Goal: Task Accomplishment & Management: Use online tool/utility

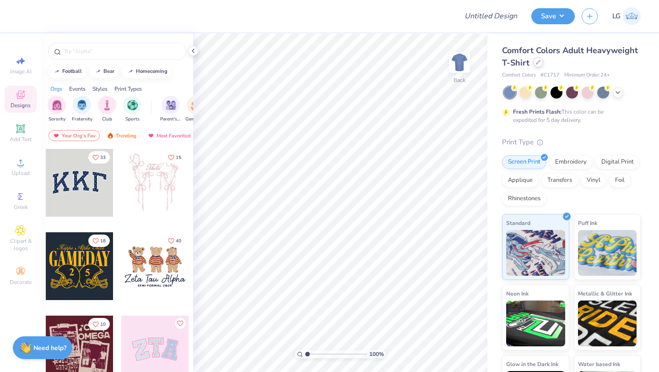
click at [540, 64] on div at bounding box center [538, 62] width 10 height 10
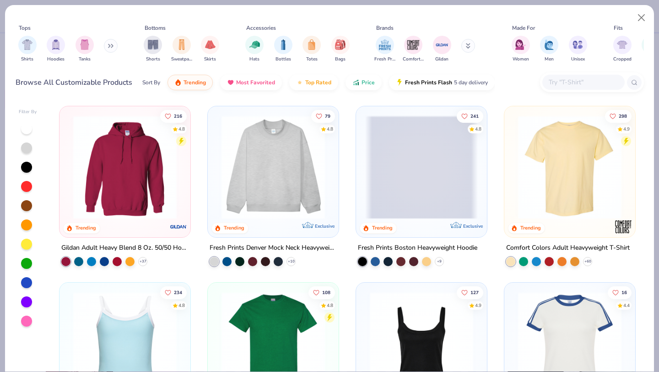
click at [558, 81] on input "text" at bounding box center [583, 82] width 70 height 11
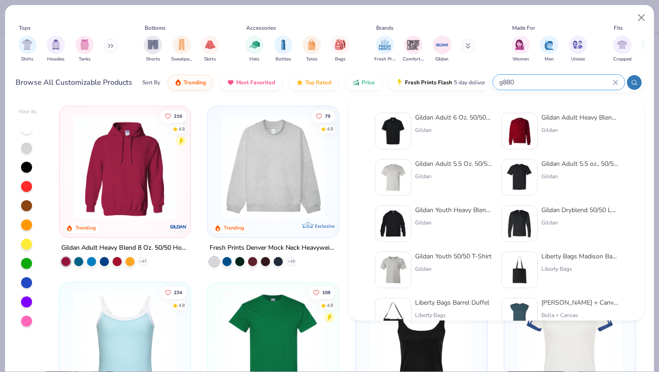
type input "g880"
click at [417, 126] on div "Gildan" at bounding box center [453, 130] width 77 height 8
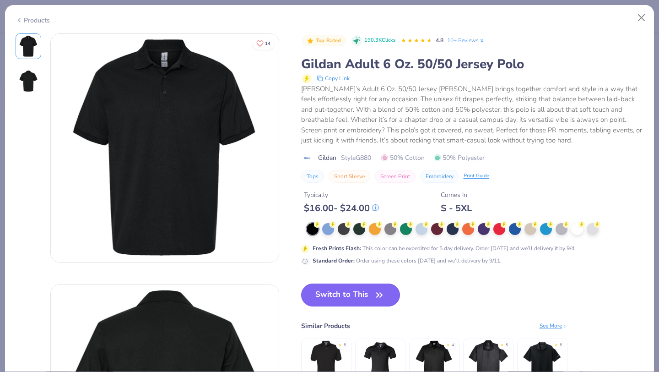
click at [352, 295] on button "Switch to This" at bounding box center [350, 294] width 99 height 23
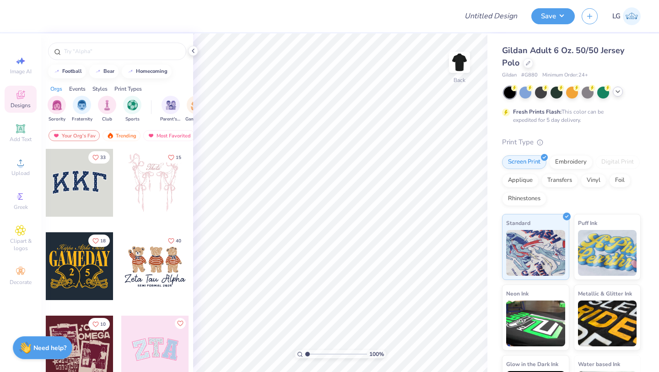
click at [615, 89] on icon at bounding box center [617, 91] width 7 height 7
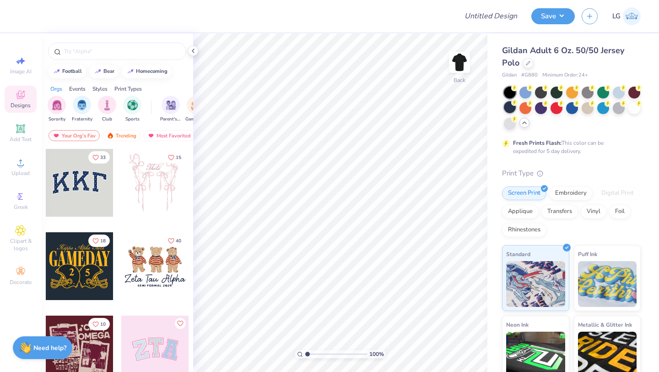
click at [510, 107] on div at bounding box center [510, 107] width 12 height 12
click at [634, 108] on div at bounding box center [635, 107] width 12 height 12
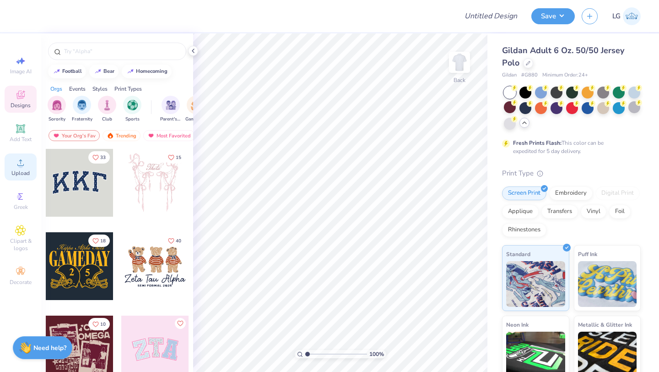
click at [17, 162] on icon at bounding box center [20, 162] width 11 height 11
click at [20, 167] on circle at bounding box center [20, 165] width 5 height 5
click at [194, 53] on icon at bounding box center [193, 50] width 7 height 7
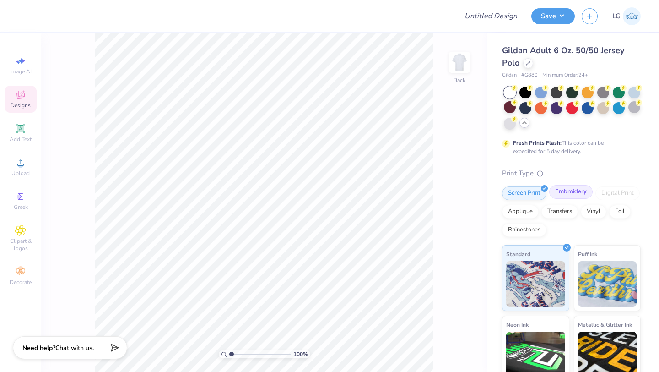
click at [566, 188] on div "Embroidery" at bounding box center [570, 192] width 43 height 14
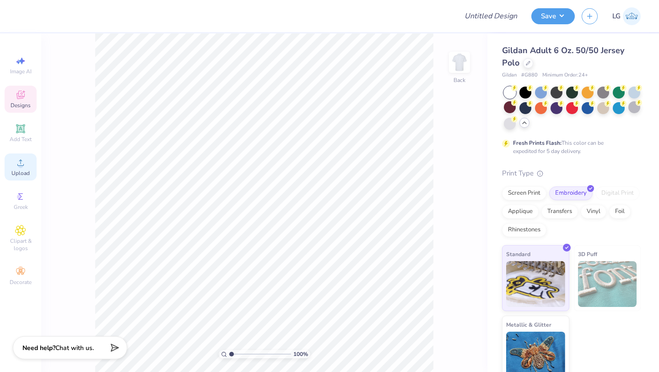
click at [15, 164] on icon at bounding box center [20, 162] width 11 height 11
click at [16, 163] on icon at bounding box center [20, 162] width 11 height 11
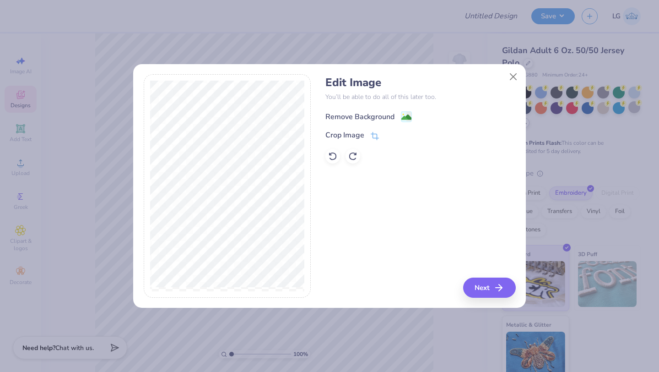
click at [351, 117] on div "Remove Background" at bounding box center [359, 116] width 69 height 11
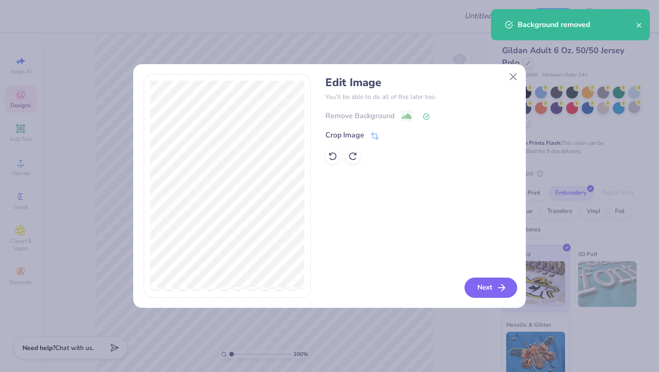
click at [487, 287] on button "Next" at bounding box center [491, 287] width 53 height 20
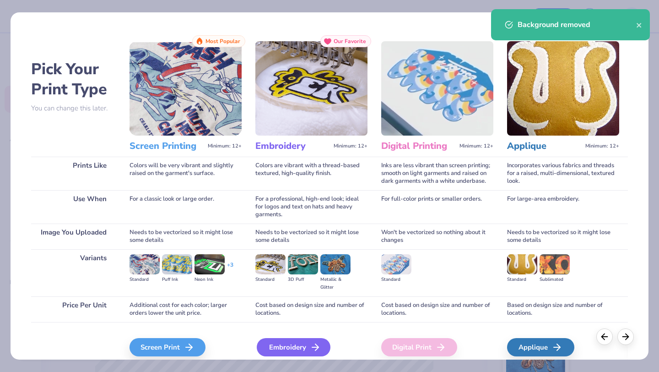
click at [271, 347] on div "Embroidery" at bounding box center [294, 347] width 74 height 18
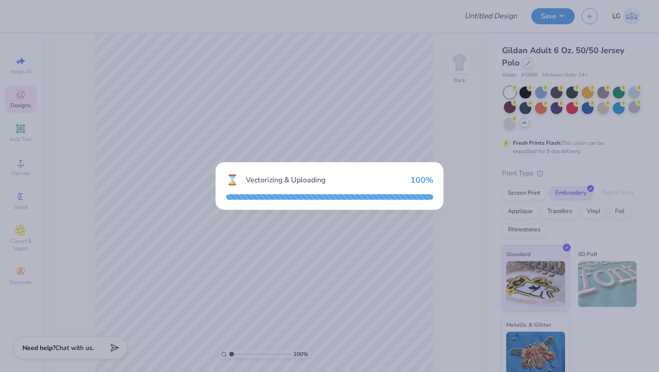
click at [340, 273] on div "⌛ Vectorizing & Uploading 100 %" at bounding box center [329, 186] width 659 height 372
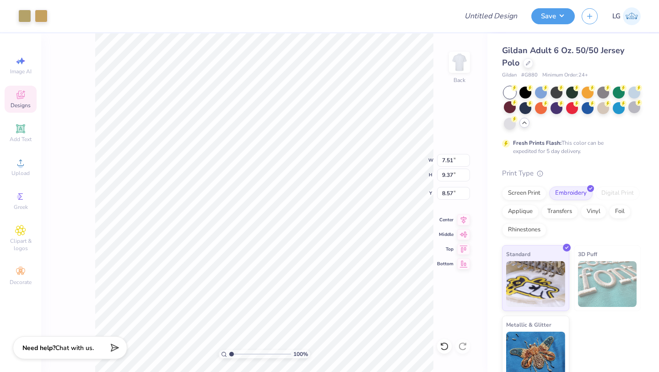
type input "5.67"
type input "7.07"
type input "3.00"
type input "4.33"
type input "5.40"
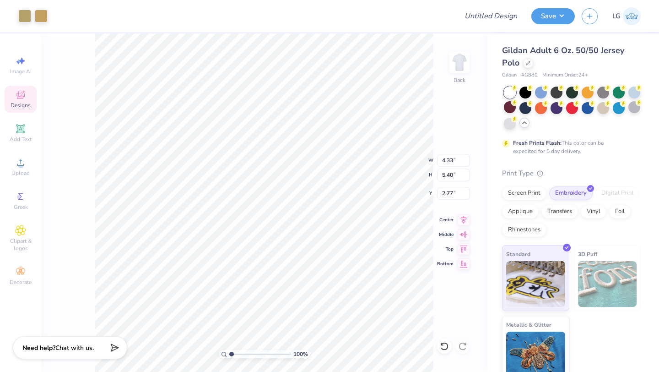
type input "3.00"
click at [21, 229] on icon at bounding box center [20, 230] width 5 height 5
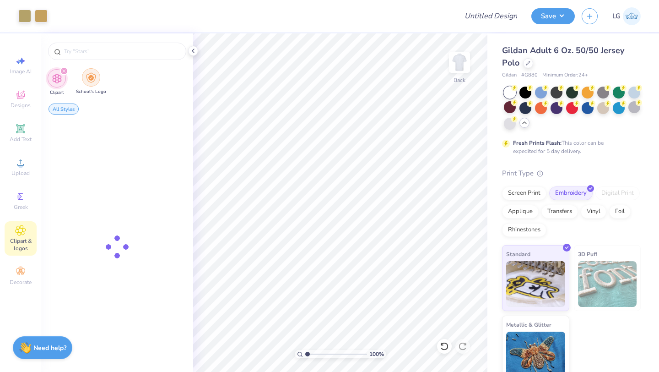
click at [95, 77] on div "filter for School's Logo" at bounding box center [91, 77] width 18 height 18
click at [112, 51] on input "text" at bounding box center [121, 51] width 117 height 9
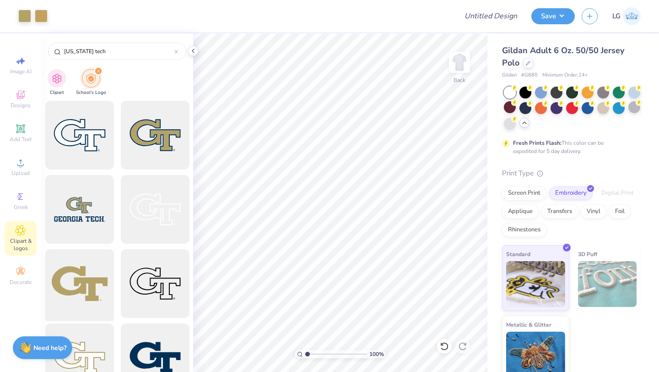
type input "[US_STATE] tech"
click at [91, 261] on div at bounding box center [80, 284] width 76 height 76
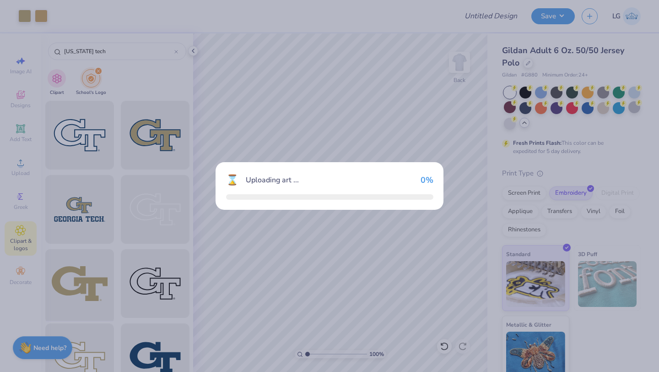
click at [91, 261] on div "⌛ Uploading art ... 0 %" at bounding box center [329, 186] width 659 height 372
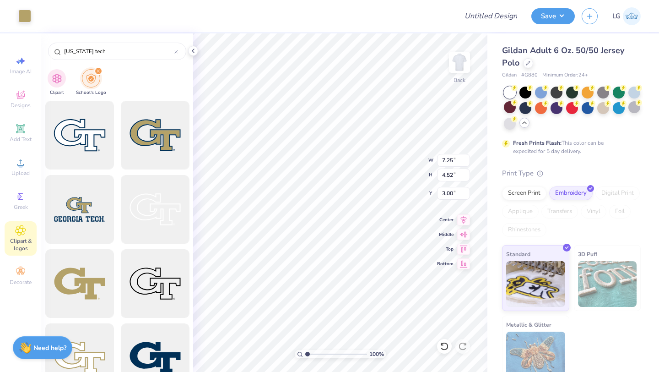
type input "2.98"
type input "1.86"
type input "11.81"
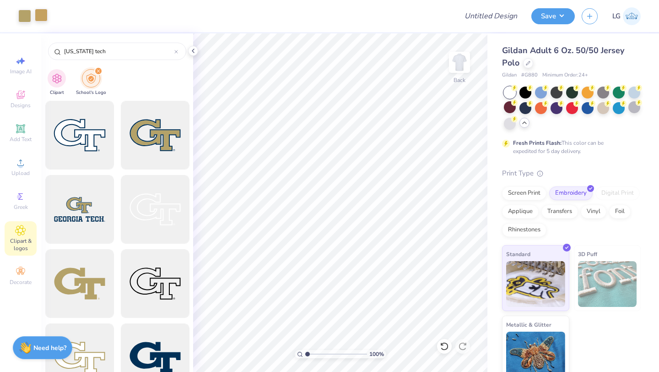
click at [40, 14] on div at bounding box center [41, 15] width 13 height 13
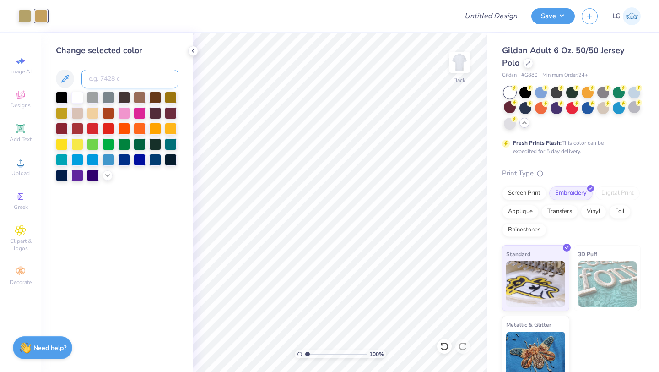
click at [97, 76] on input at bounding box center [129, 79] width 97 height 18
type input "4515"
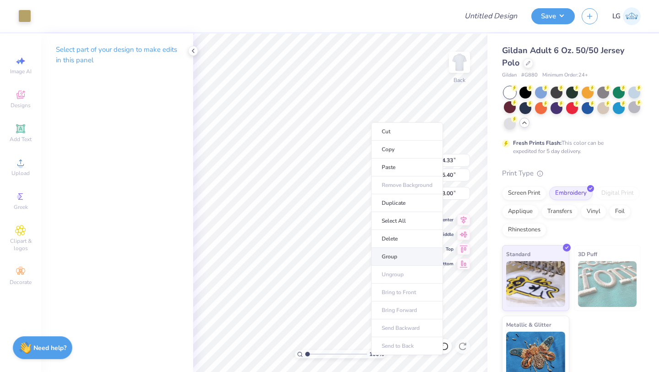
click at [404, 256] on li "Group" at bounding box center [407, 257] width 72 height 18
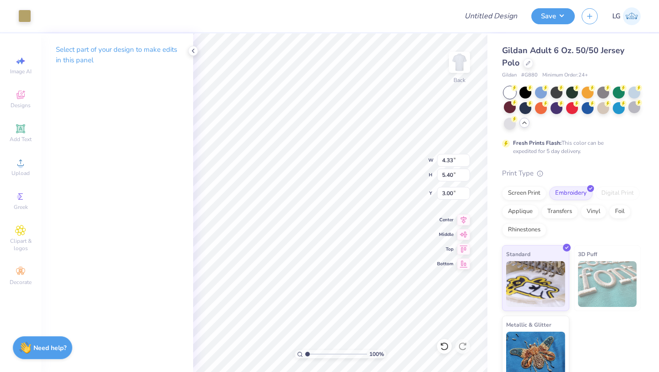
type input "2.62"
type input "3.27"
type input "5.13"
type input "3.02"
type input "3.77"
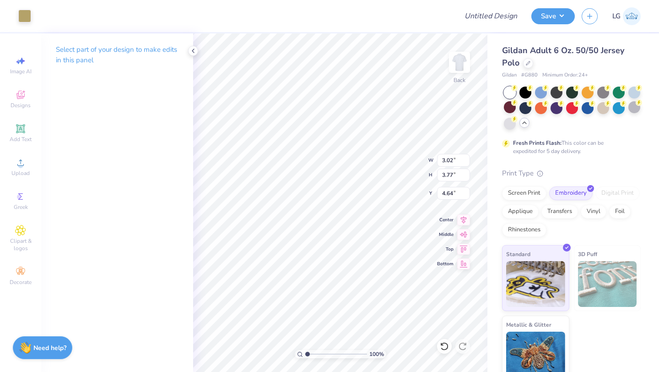
type input "3.00"
click at [466, 66] on img at bounding box center [459, 62] width 37 height 37
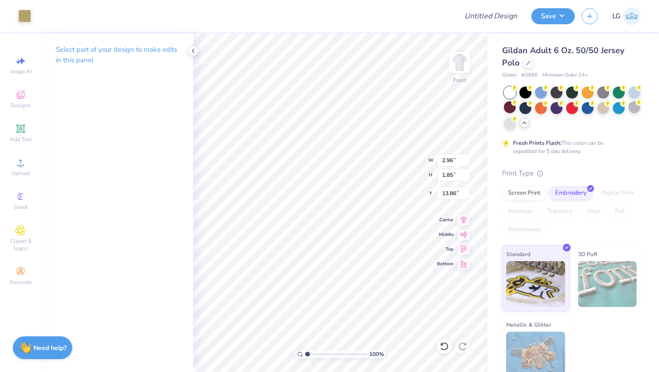
type input "1.15"
type input "2.19"
type input "1.37"
type input "1.18"
click at [457, 66] on img at bounding box center [459, 62] width 37 height 37
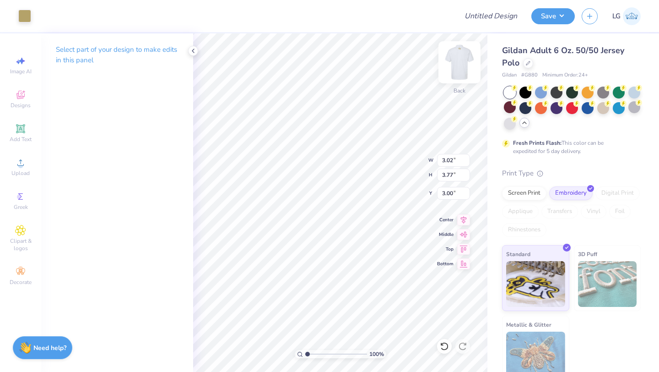
type input "3.34"
type input "4.17"
type input "3.33"
type input "4.15"
click at [391, 175] on div "100 % Back W 3.33 H 4.15 Y 3.00 Center Middle Top Bottom" at bounding box center [340, 202] width 294 height 338
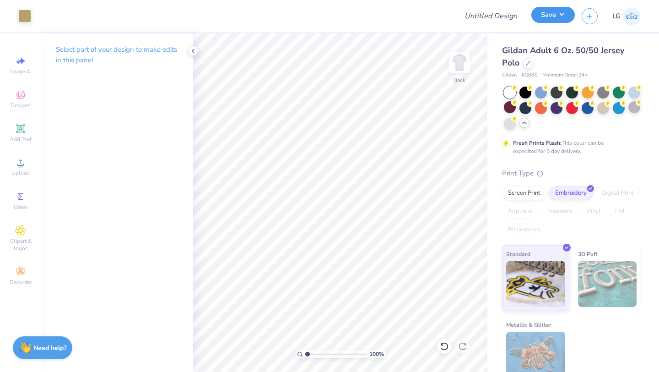
click at [542, 16] on button "Save" at bounding box center [552, 15] width 43 height 16
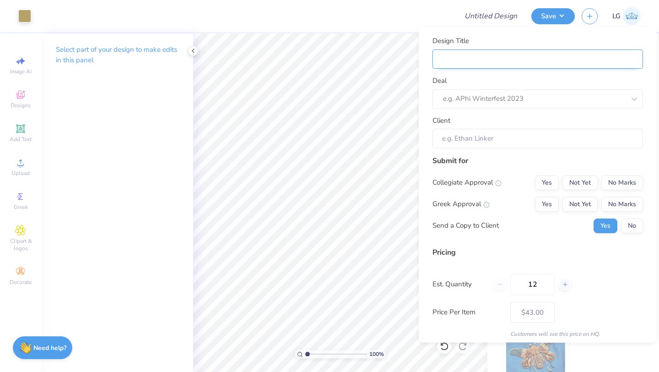
click at [602, 64] on input "Design Title" at bounding box center [538, 59] width 211 height 20
type input "G"
type input "GA"
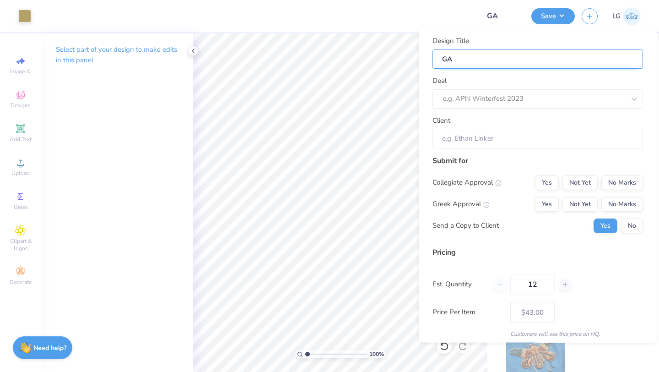
type input "GA"
type input "GA T"
type input "GA TE"
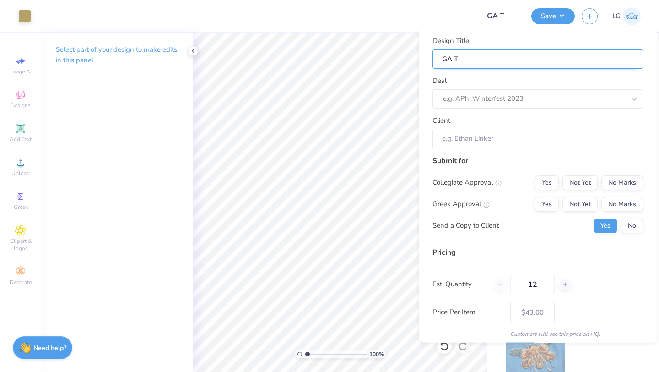
type input "GA TE"
type input "GA T"
type input "GA Te"
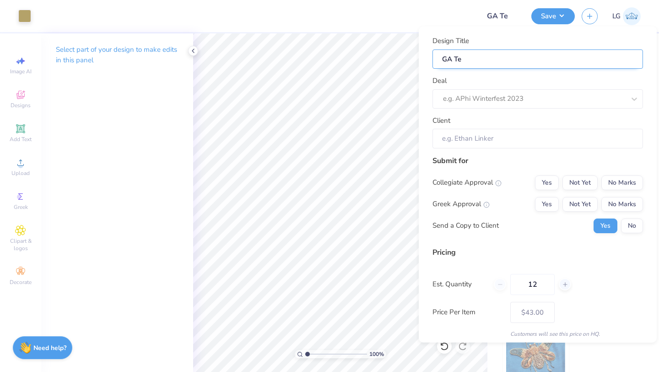
type input "GA Tec"
type input "GA Tech"
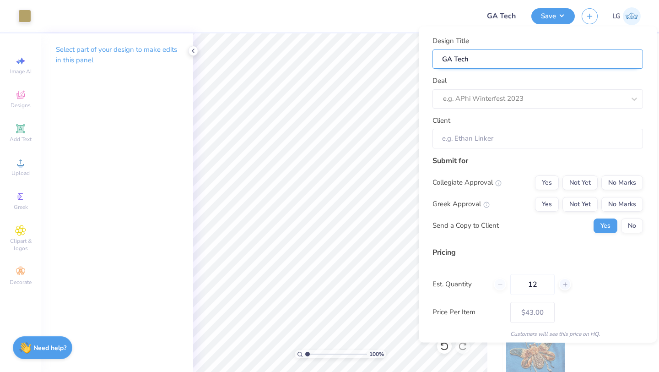
type input "GA Tech"
type input "GA Tech P"
type input "GA Tech Po"
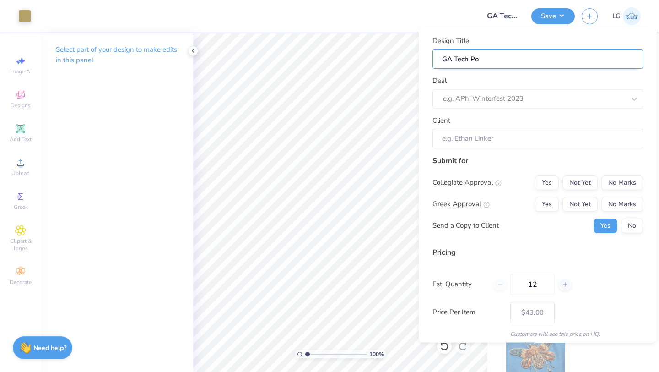
type input "GA Tech Pol"
type input "GA Tech Polo"
type input "GA Tech Polos"
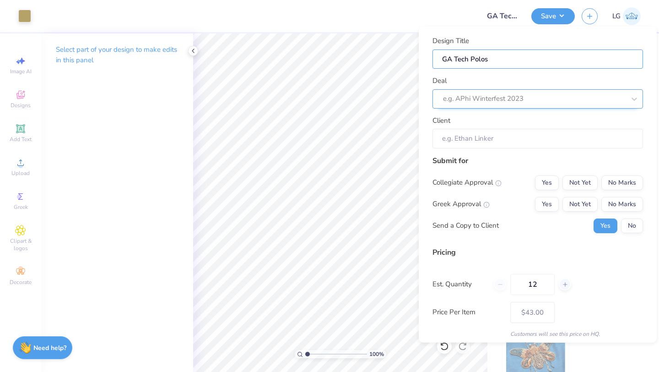
type input "GA Tech Polos"
click at [575, 107] on div "e.g. APhi Winterfest 2023" at bounding box center [538, 98] width 211 height 19
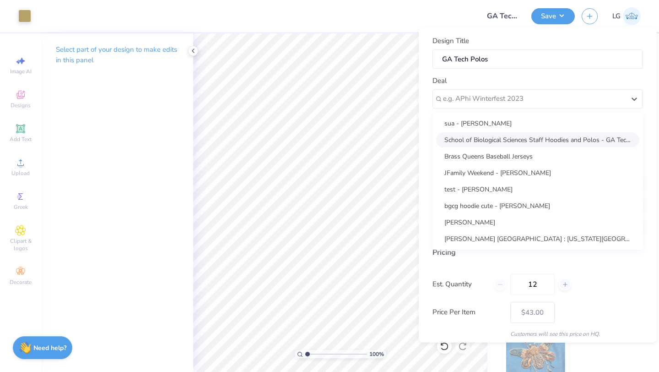
click at [481, 136] on div "School of Biological Sciences Staff Hoodies and Polos - GA Tech Admin" at bounding box center [537, 139] width 203 height 15
type input "[PERSON_NAME]"
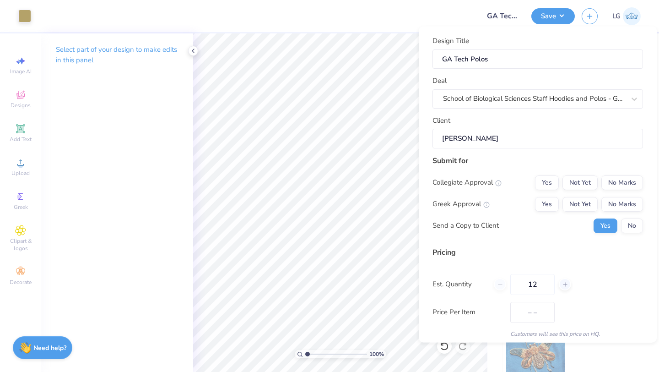
type input "$43.00"
click at [622, 96] on div "School of Biological Sciences Staff Hoodies and Polos - GA Tech Admin" at bounding box center [534, 99] width 184 height 14
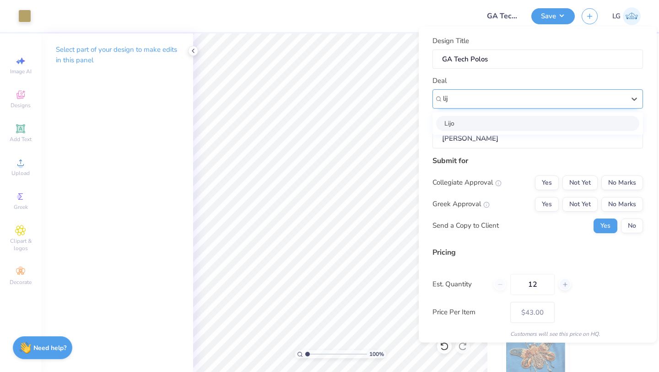
click at [520, 125] on div "Lijo" at bounding box center [537, 122] width 203 height 15
type input "lij"
type input "[PERSON_NAME]"
click at [628, 187] on button "No Marks" at bounding box center [623, 182] width 42 height 15
click at [623, 200] on button "No Marks" at bounding box center [623, 203] width 42 height 15
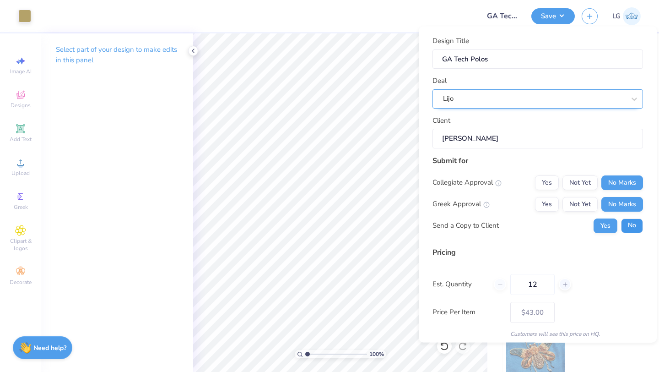
click at [629, 221] on button "No" at bounding box center [632, 225] width 22 height 15
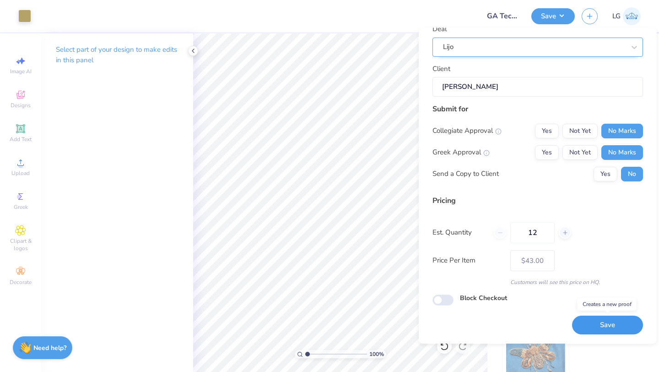
click at [599, 320] on button "Save" at bounding box center [607, 325] width 71 height 19
type input "– –"
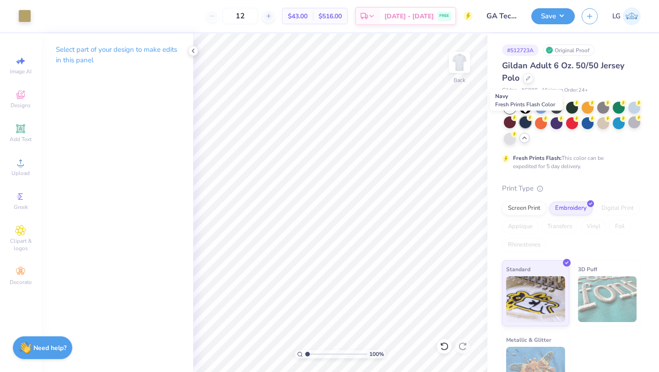
click at [524, 120] on div at bounding box center [526, 122] width 12 height 12
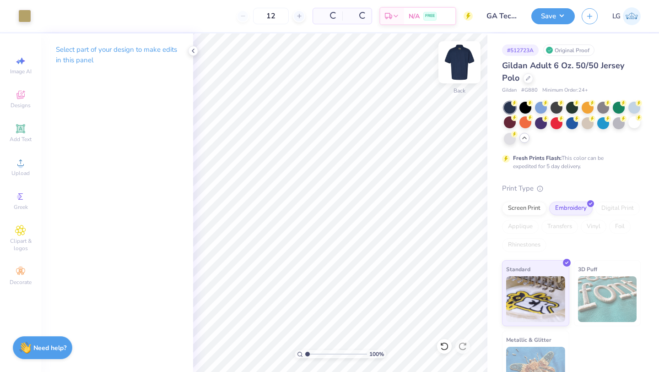
click at [455, 63] on img at bounding box center [459, 62] width 37 height 37
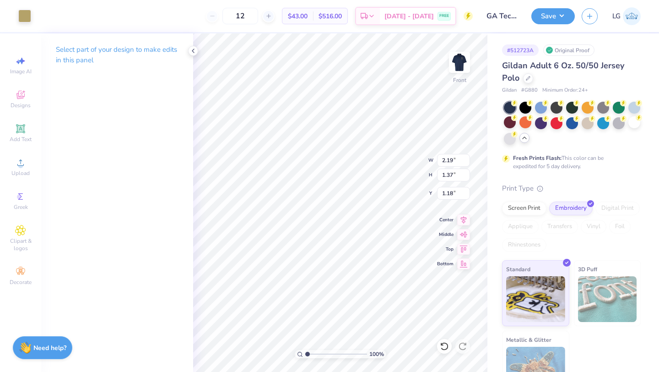
type input "1.25"
click at [541, 9] on button "Save" at bounding box center [552, 15] width 43 height 16
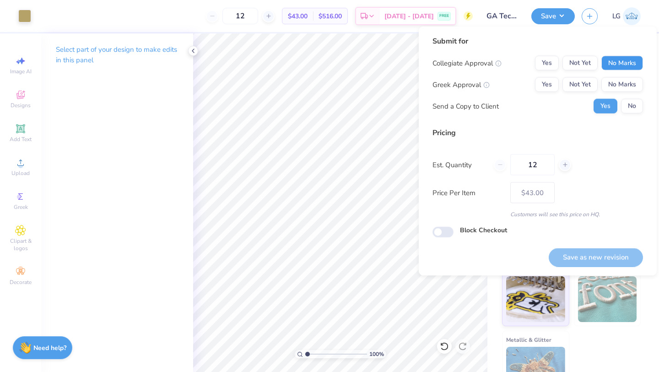
click at [629, 60] on button "No Marks" at bounding box center [623, 63] width 42 height 15
click at [628, 82] on button "No Marks" at bounding box center [623, 84] width 42 height 15
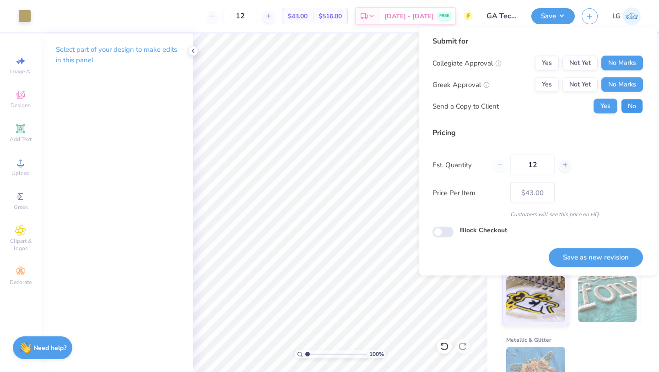
click at [630, 105] on button "No" at bounding box center [632, 106] width 22 height 15
click at [599, 260] on button "Save as new revision" at bounding box center [596, 257] width 94 height 19
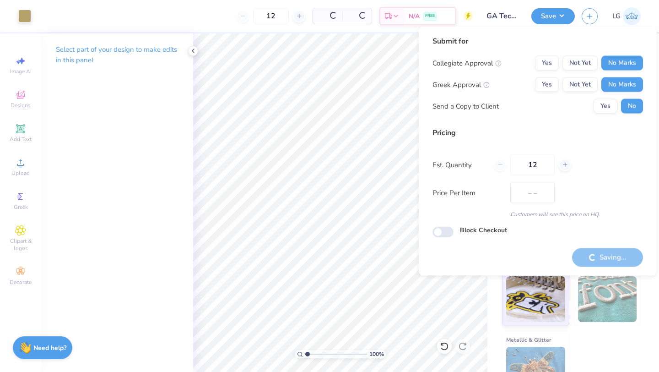
type input "$43.00"
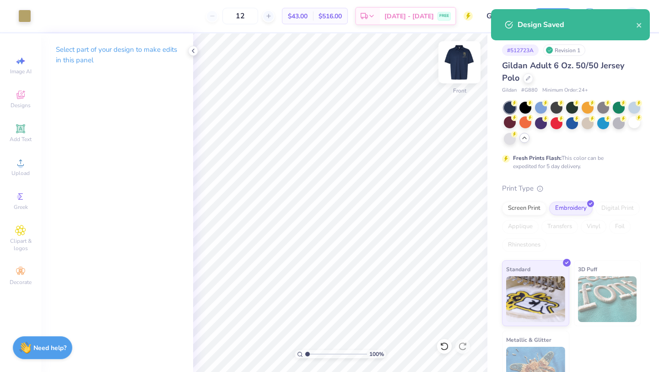
click at [456, 79] on div "Front" at bounding box center [459, 68] width 21 height 33
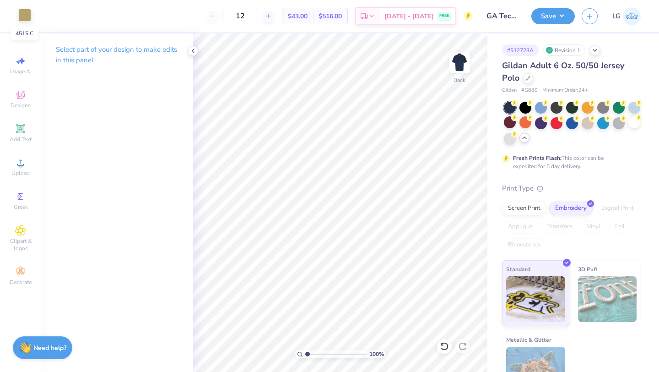
click at [25, 15] on div at bounding box center [24, 15] width 13 height 13
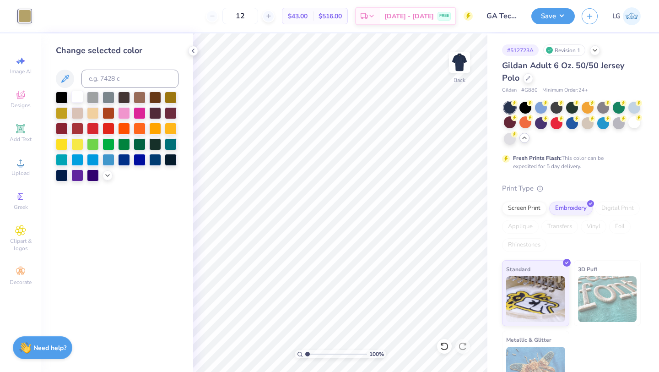
click at [78, 100] on div at bounding box center [77, 97] width 12 height 12
click at [452, 66] on img at bounding box center [459, 62] width 37 height 37
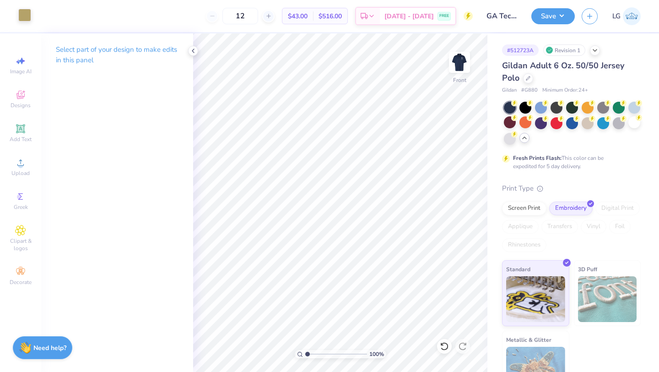
click at [27, 13] on div at bounding box center [24, 15] width 13 height 13
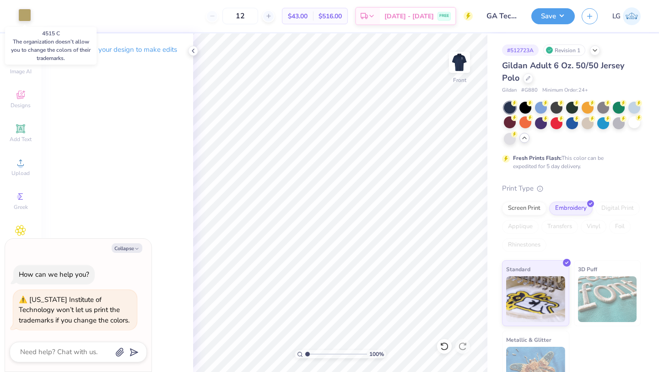
click at [26, 13] on div at bounding box center [24, 15] width 13 height 13
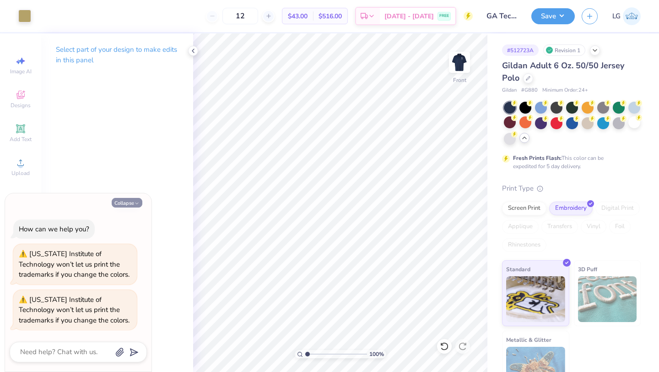
click at [126, 206] on button "Collapse" at bounding box center [127, 203] width 31 height 10
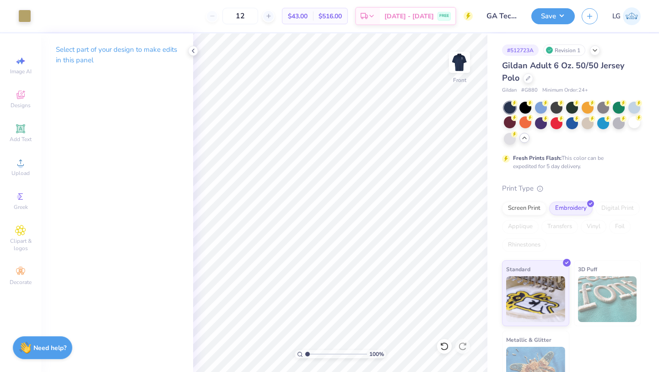
type textarea "x"
click at [23, 234] on icon at bounding box center [20, 230] width 11 height 11
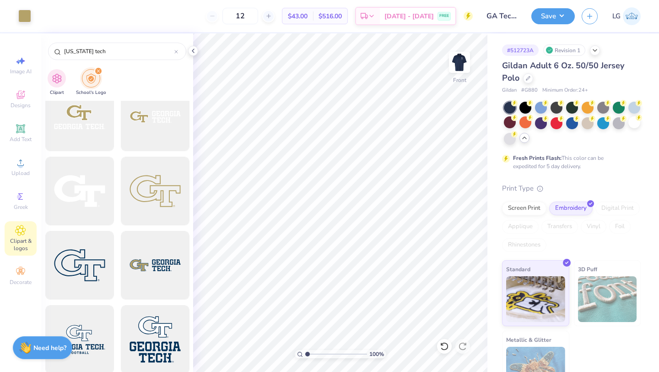
scroll to position [401, 0]
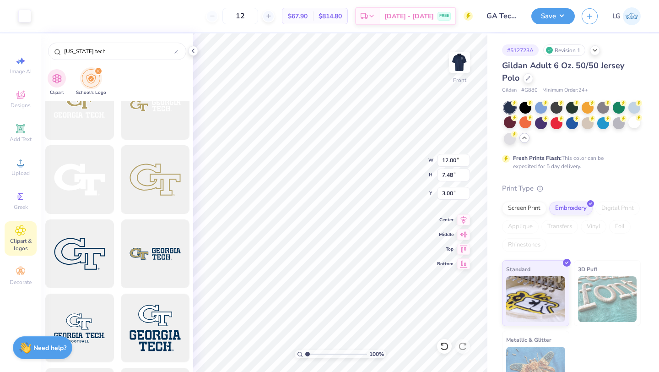
type input "2.34"
type input "1.46"
type input "9.03"
type input "2.19"
type input "1.37"
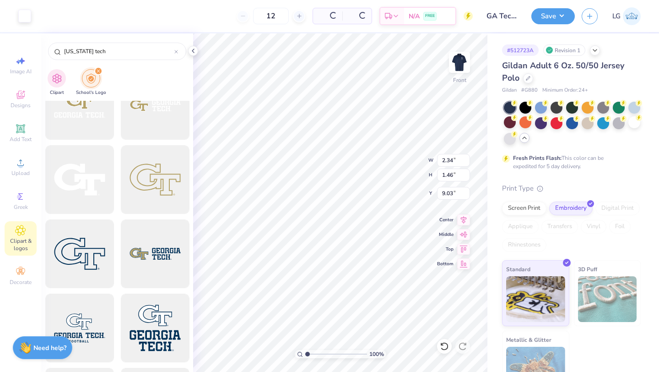
type input "1.25"
type input "9.02"
type input "2.19"
type input "1.37"
type input "1.25"
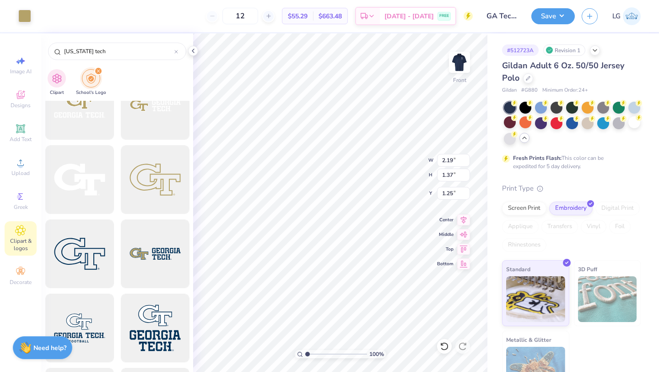
type input "2.34"
type input "1.46"
type input "9.02"
type input "2.20"
type input "1.37"
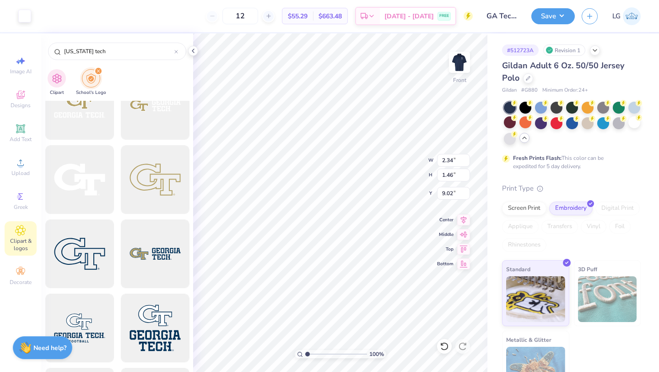
type input "9.11"
type input "1.63"
type input "1.40"
type input "1.29"
click at [546, 17] on button "Save" at bounding box center [552, 15] width 43 height 16
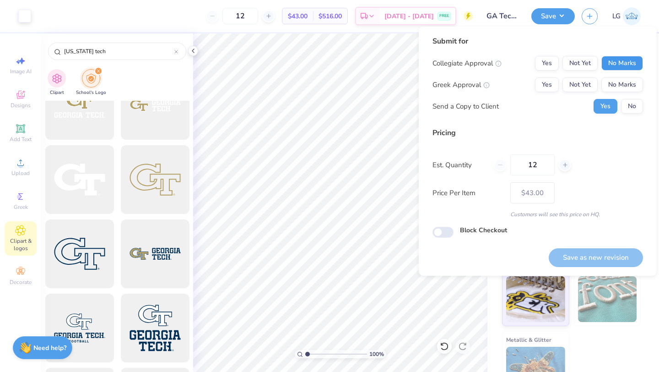
click at [611, 61] on button "No Marks" at bounding box center [623, 63] width 42 height 15
click at [625, 88] on button "No Marks" at bounding box center [623, 84] width 42 height 15
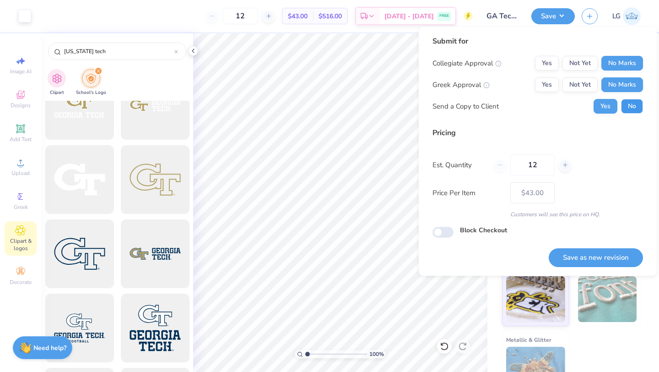
click at [633, 111] on button "No" at bounding box center [632, 106] width 22 height 15
click at [586, 256] on button "Save as new revision" at bounding box center [596, 257] width 94 height 19
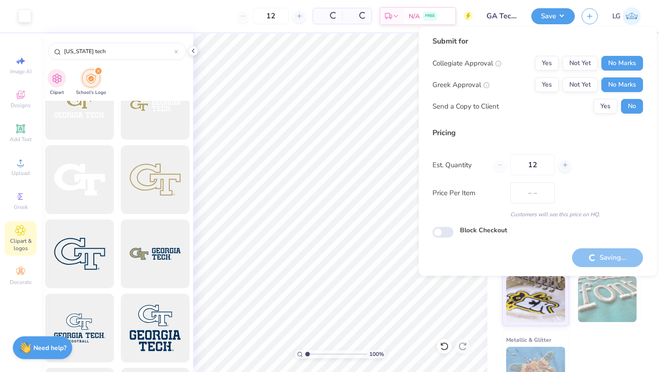
type input "$43.00"
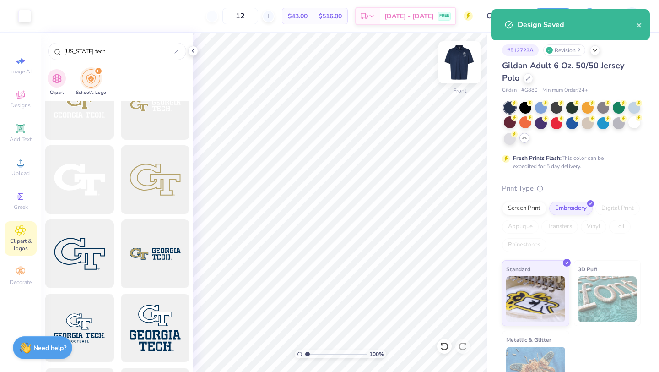
click at [461, 53] on img at bounding box center [459, 62] width 37 height 37
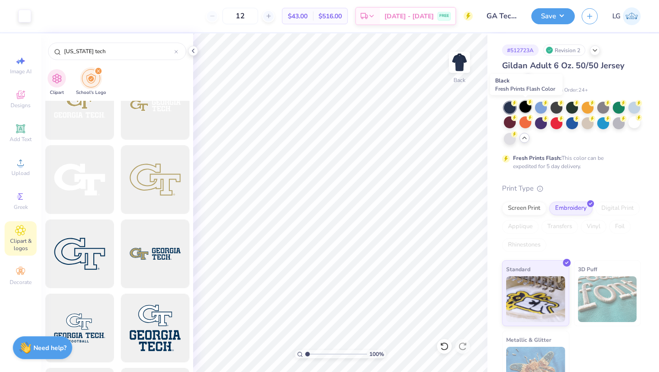
click at [525, 106] on div at bounding box center [526, 107] width 12 height 12
